Goal: Information Seeking & Learning: Check status

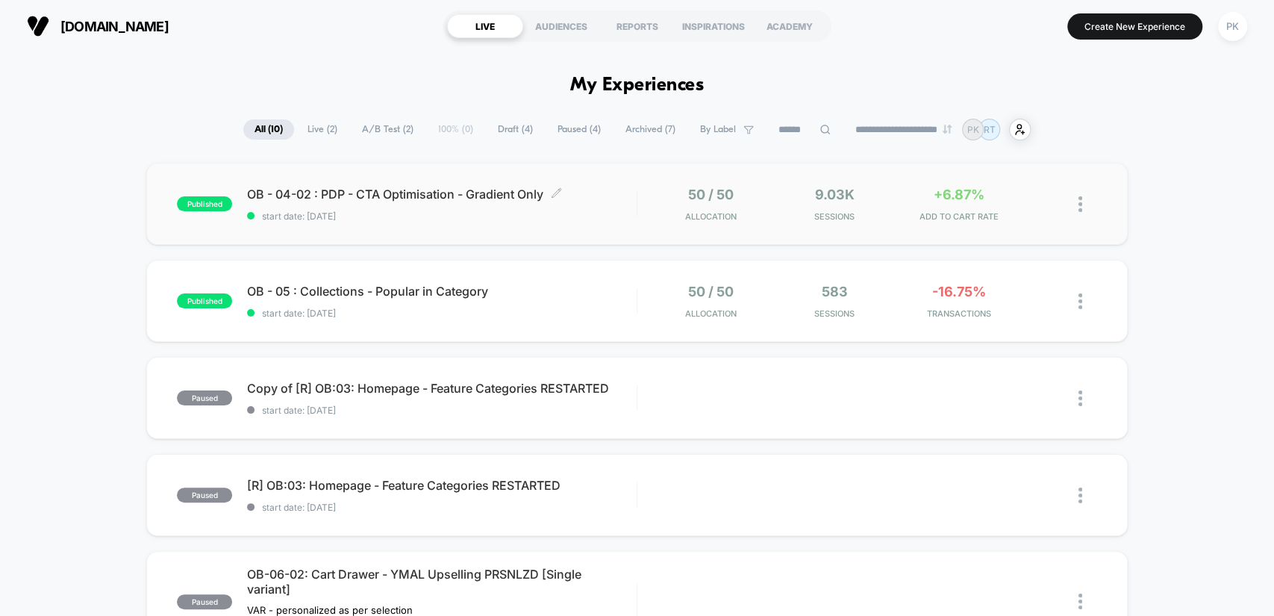
click at [521, 217] on span "start date: [DATE]" at bounding box center [441, 215] width 389 height 11
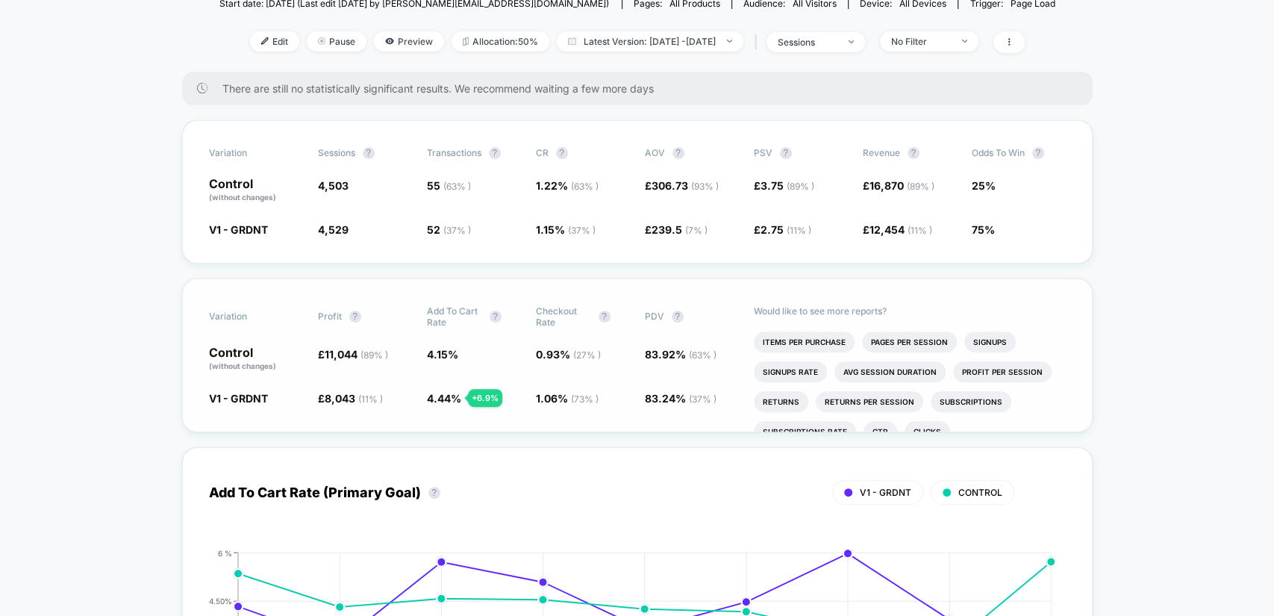
scroll to position [193, 0]
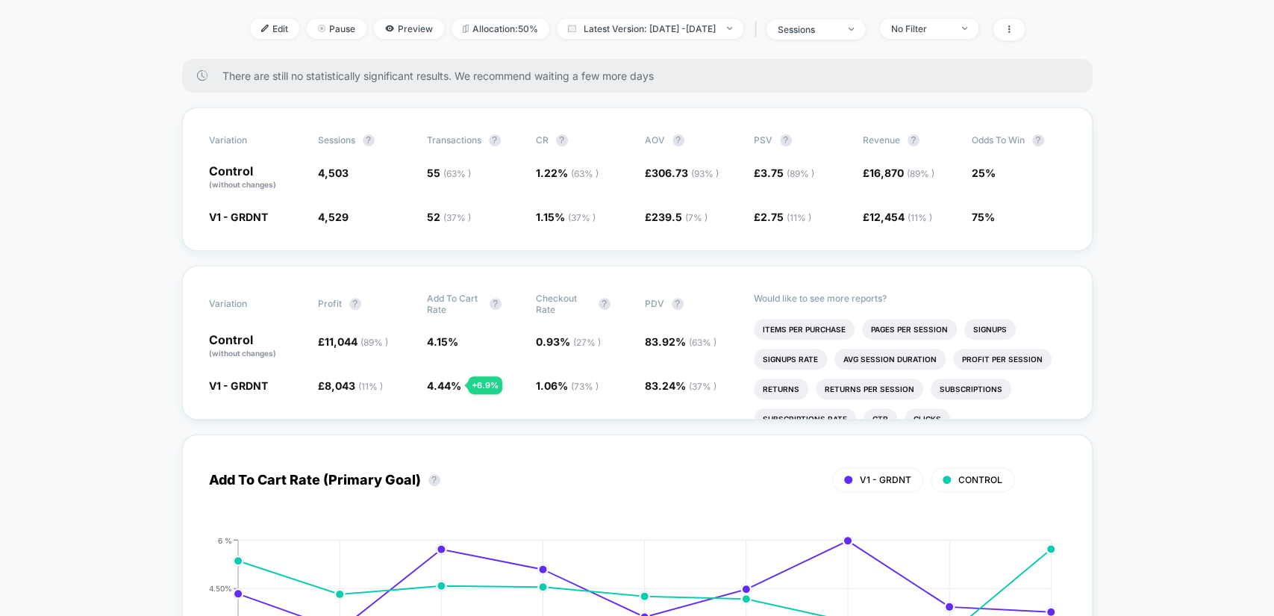
drag, startPoint x: 1270, startPoint y: 372, endPoint x: 1272, endPoint y: 364, distance: 8.5
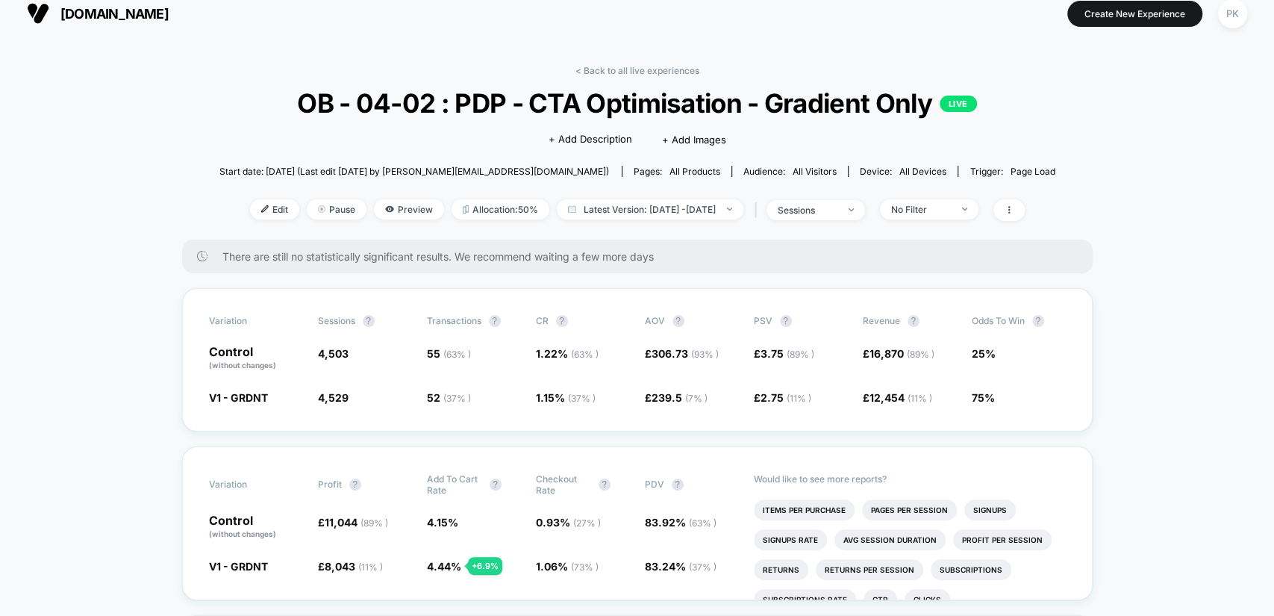
scroll to position [0, 0]
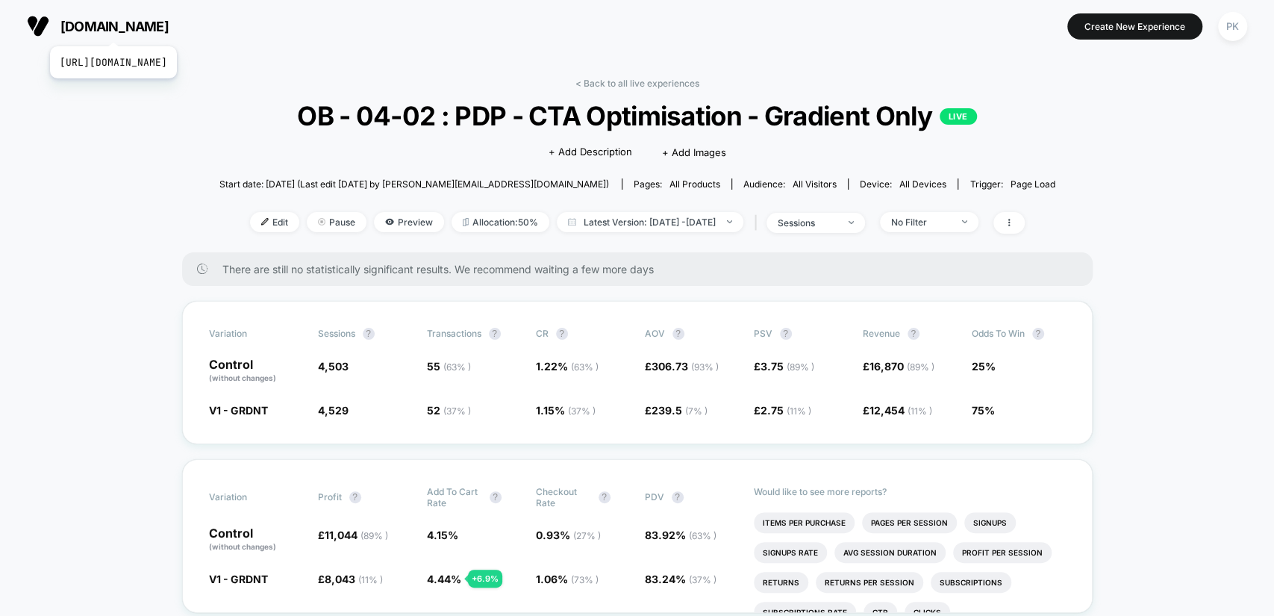
click at [156, 28] on span "[DOMAIN_NAME]" at bounding box center [114, 27] width 108 height 16
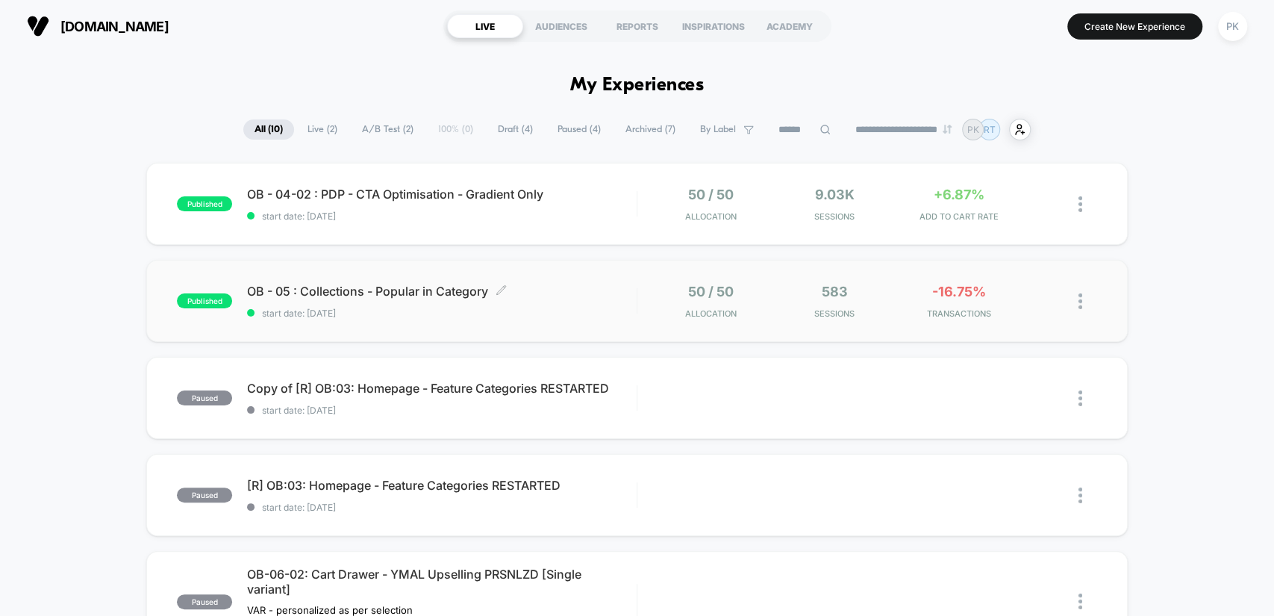
click at [434, 290] on span "OB - 05 : Collections - Popular in Category Click to edit experience details" at bounding box center [441, 291] width 389 height 15
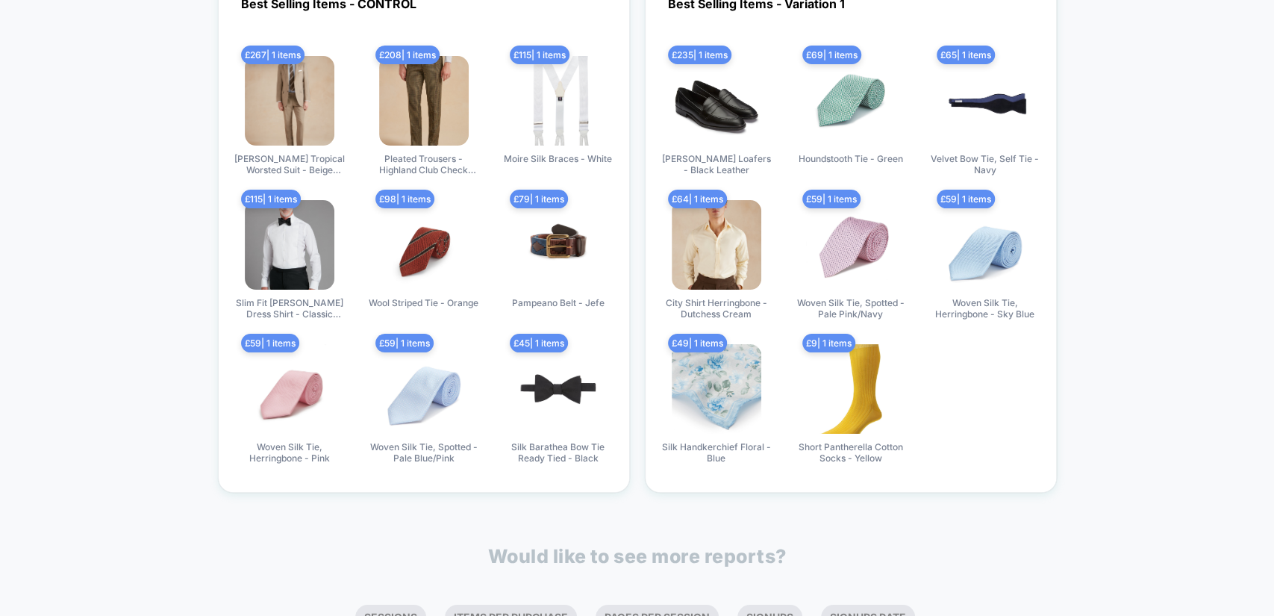
scroll to position [3619, 0]
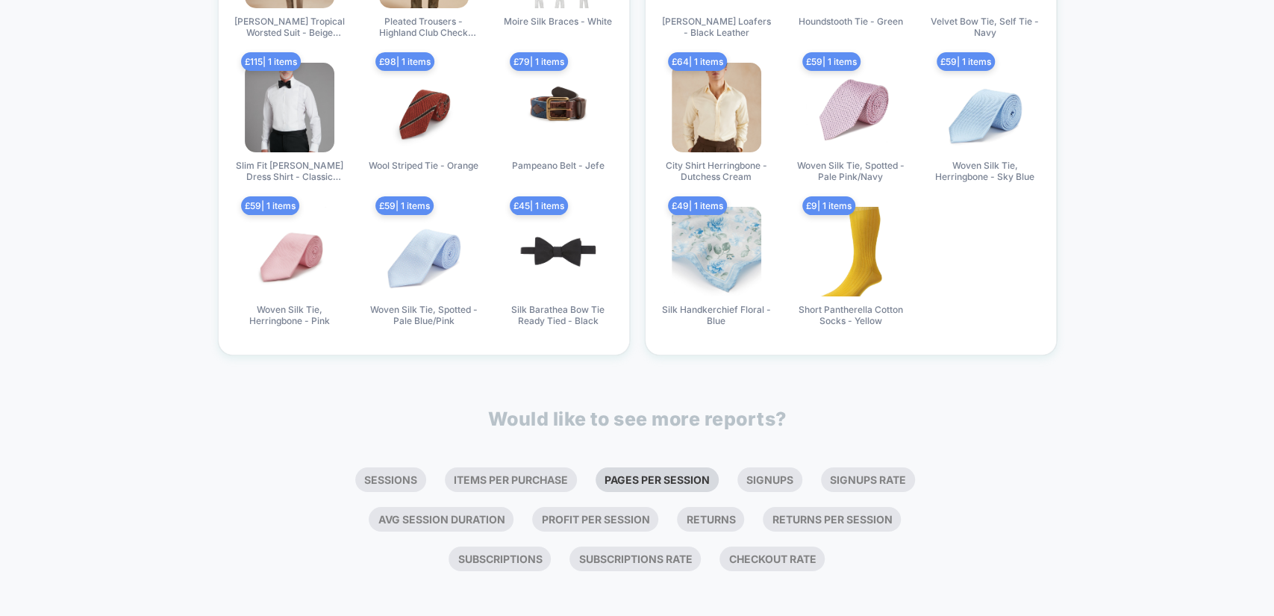
click at [682, 476] on li "Pages Per Session" at bounding box center [656, 479] width 123 height 25
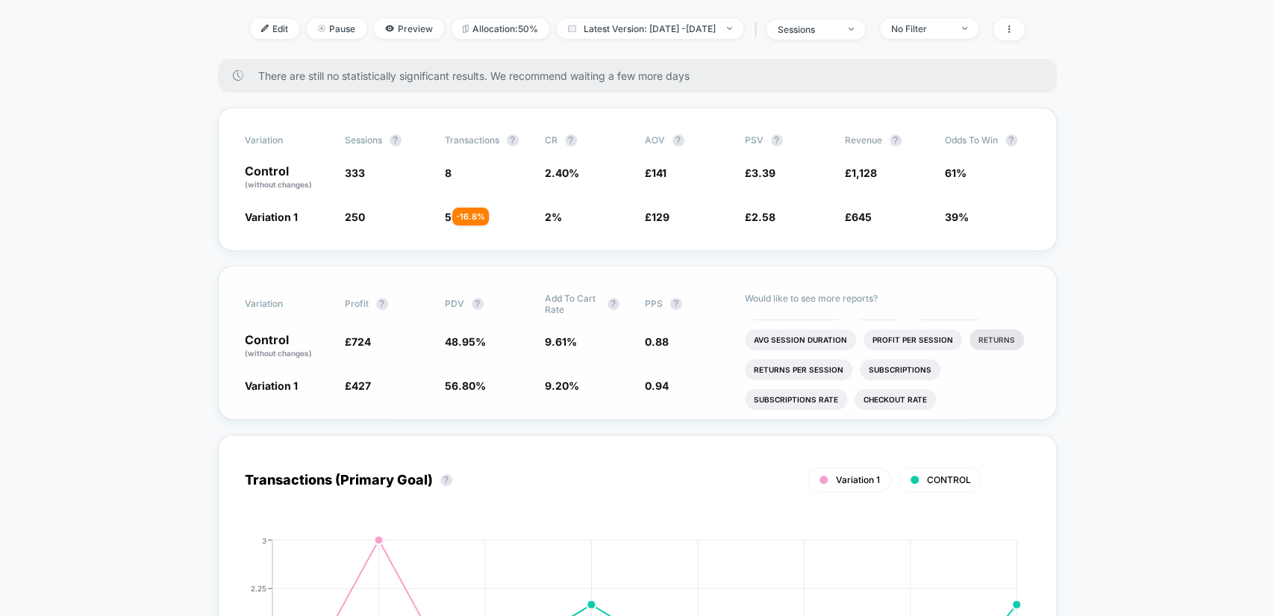
scroll to position [29, 0]
click at [914, 390] on li "Checkout Rate" at bounding box center [894, 393] width 81 height 21
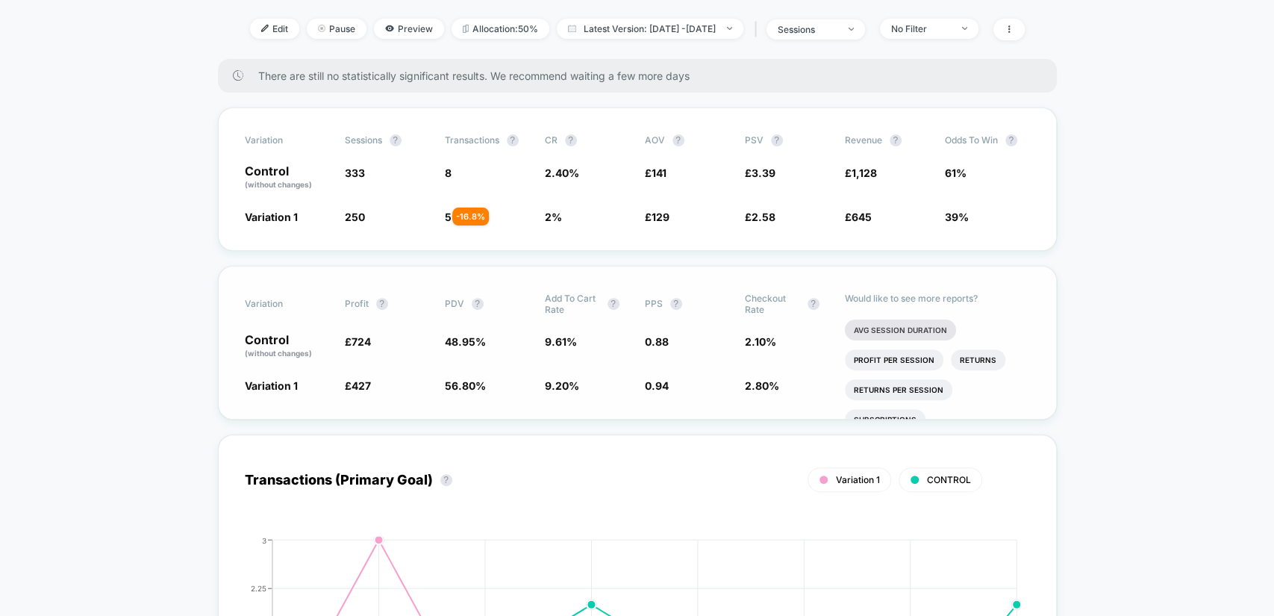
click at [892, 327] on li "Avg Session Duration" at bounding box center [900, 329] width 111 height 21
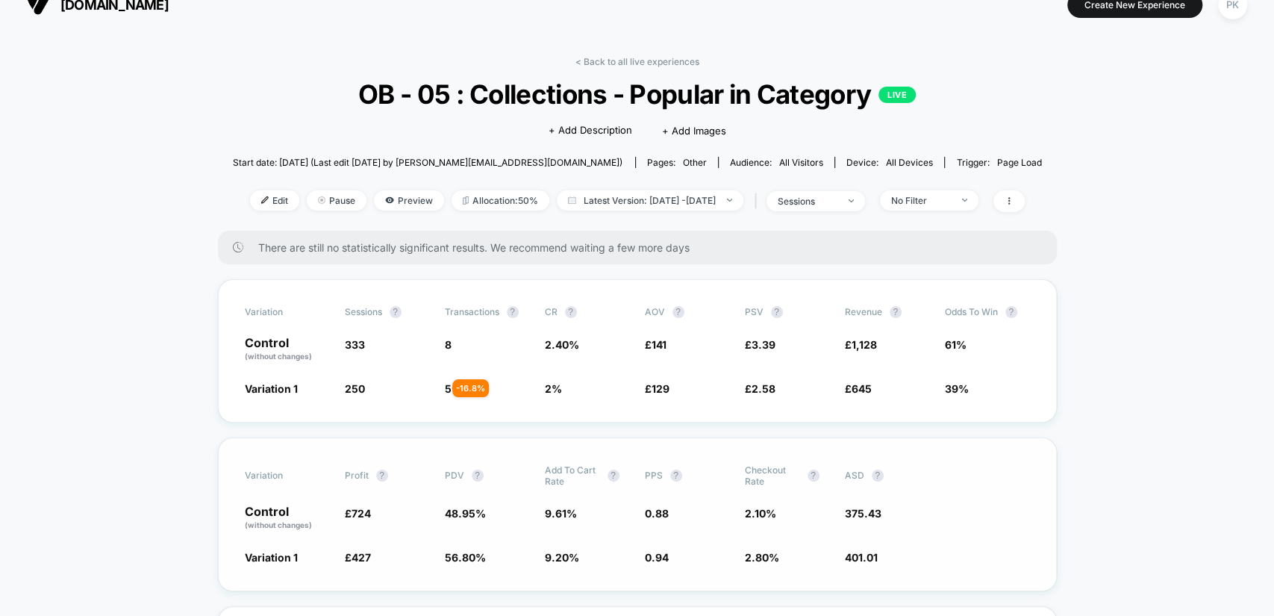
scroll to position [0, 0]
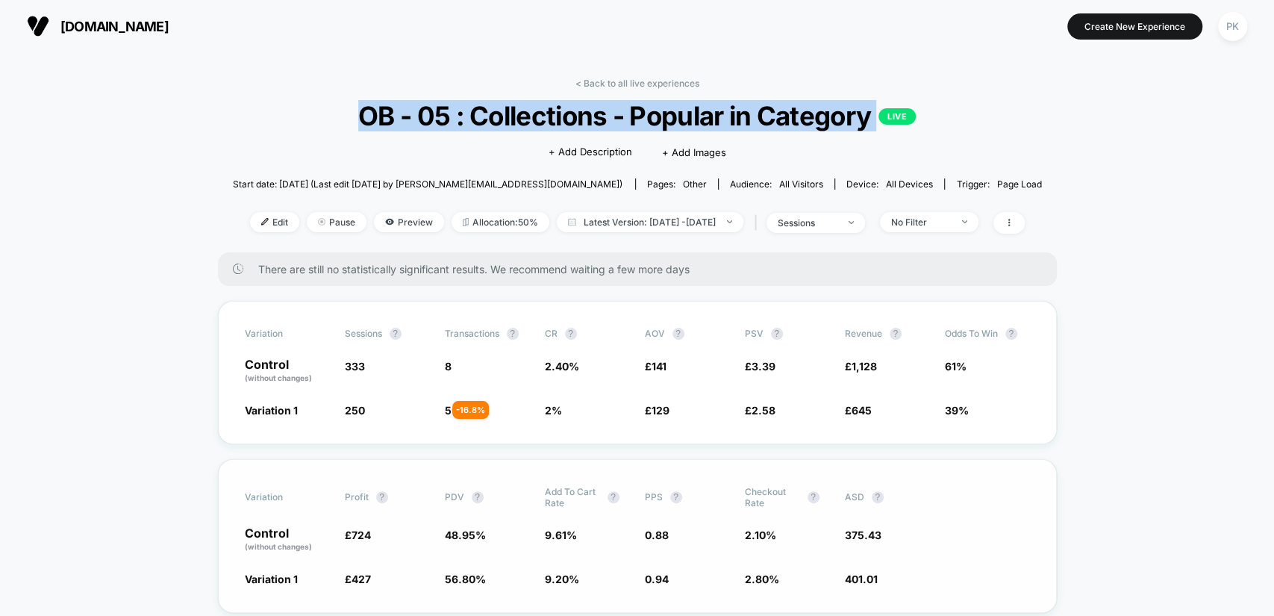
drag, startPoint x: 1272, startPoint y: 113, endPoint x: 1272, endPoint y: 121, distance: 8.2
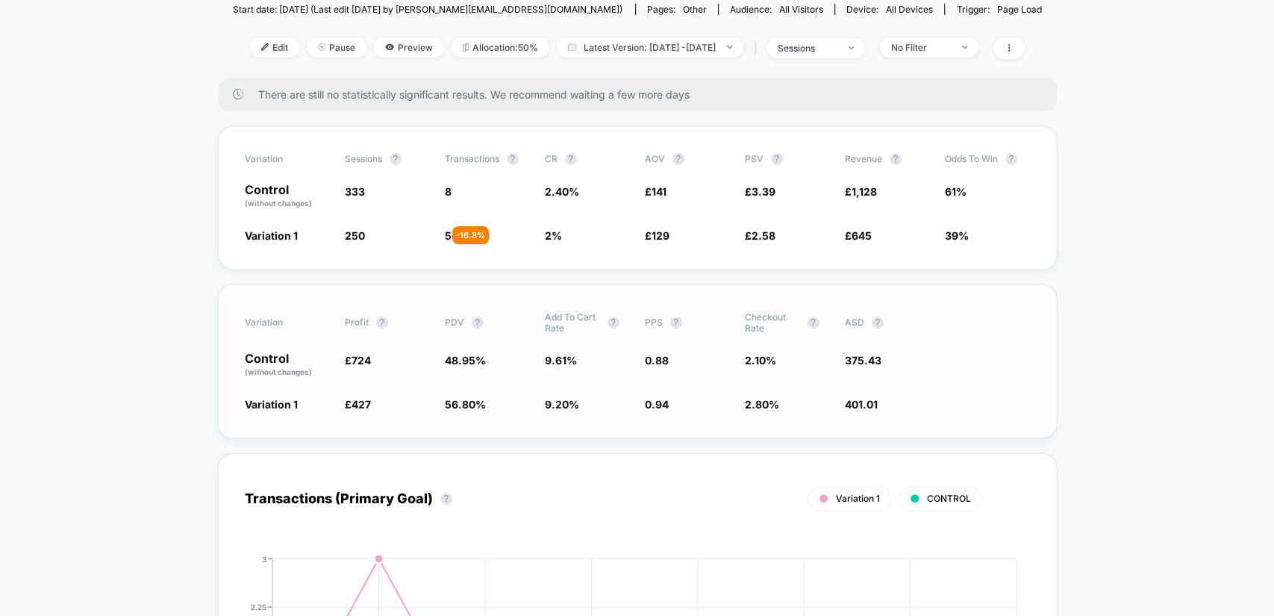
scroll to position [193, 0]
